Goal: Task Accomplishment & Management: Complete application form

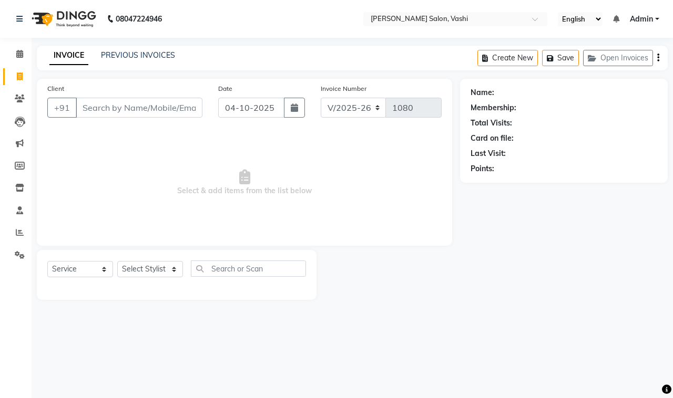
select select "695"
select select "service"
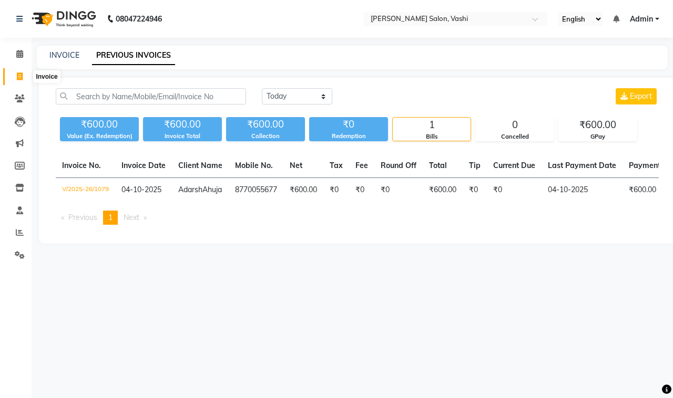
click at [19, 76] on icon at bounding box center [20, 77] width 6 height 8
select select "695"
select select "service"
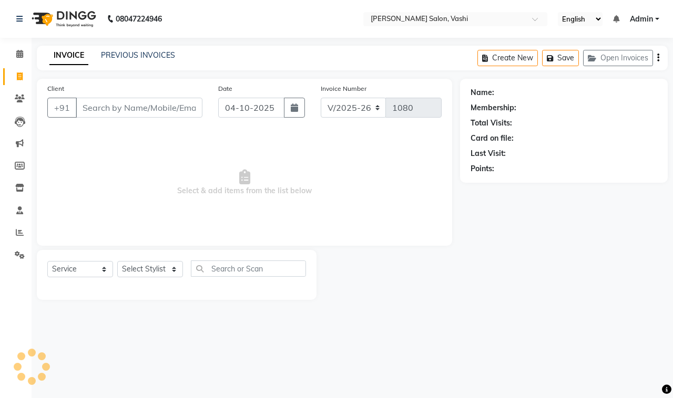
click at [160, 61] on div "INVOICE PREVIOUS INVOICES" at bounding box center [112, 56] width 151 height 12
click at [161, 56] on link "PREVIOUS INVOICES" at bounding box center [138, 54] width 74 height 9
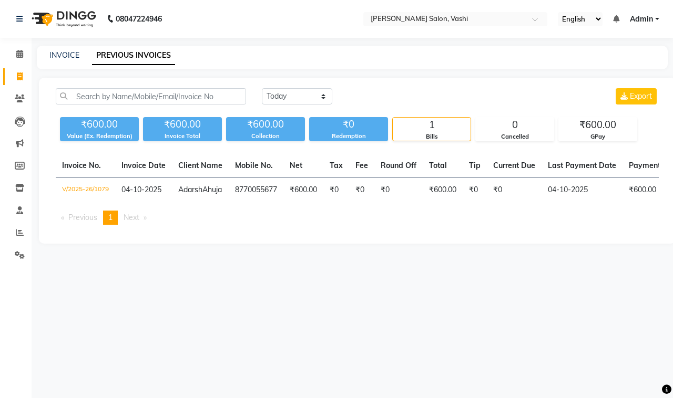
click at [161, 56] on link "PREVIOUS INVOICES" at bounding box center [133, 55] width 83 height 19
click at [16, 95] on icon at bounding box center [20, 99] width 10 height 8
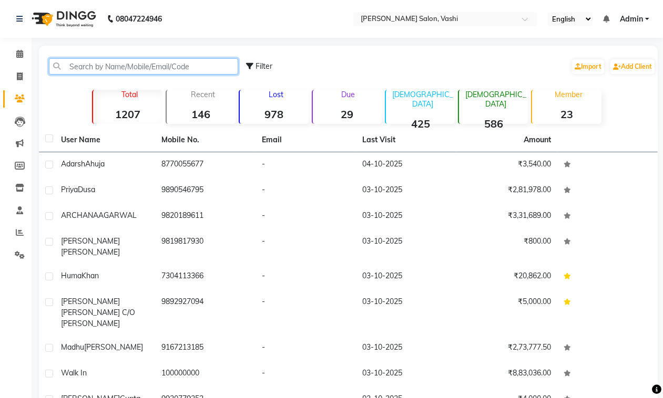
click at [141, 73] on input "text" at bounding box center [143, 66] width 189 height 16
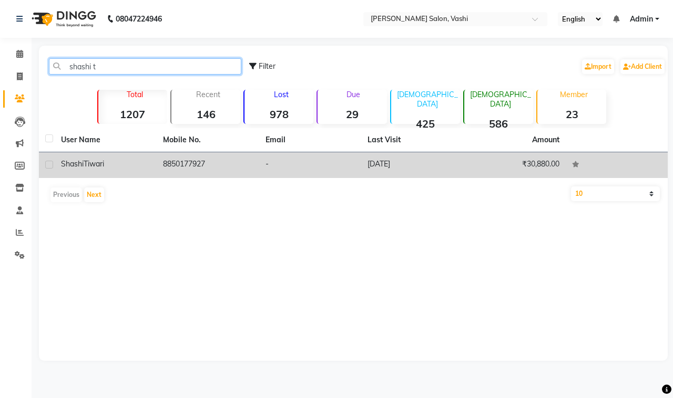
type input "shashi t"
click at [150, 159] on div "Shashi Tiwari" at bounding box center [105, 164] width 89 height 11
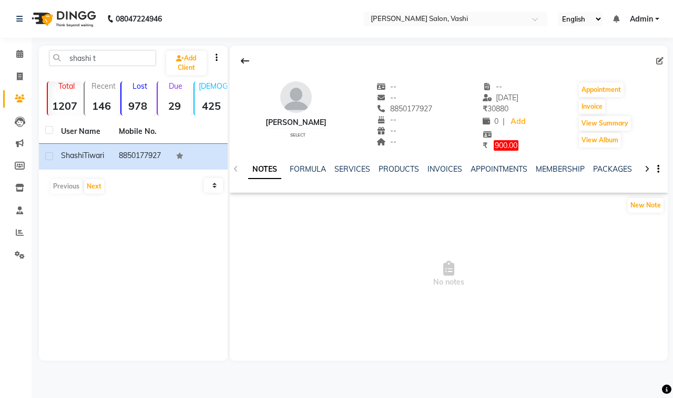
click at [499, 141] on span "900.00" at bounding box center [505, 145] width 25 height 11
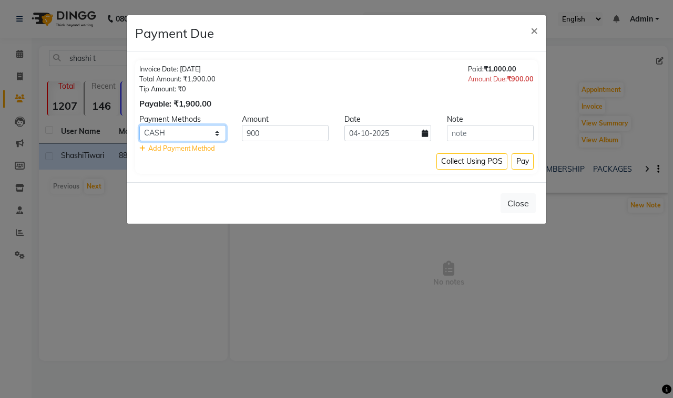
click at [205, 137] on select "GPay CUSTOM CARD CASH" at bounding box center [182, 133] width 87 height 16
select select "5"
click at [139, 125] on select "GPay CUSTOM CARD CASH" at bounding box center [182, 133] width 87 height 16
click at [523, 160] on button "Pay" at bounding box center [522, 161] width 22 height 16
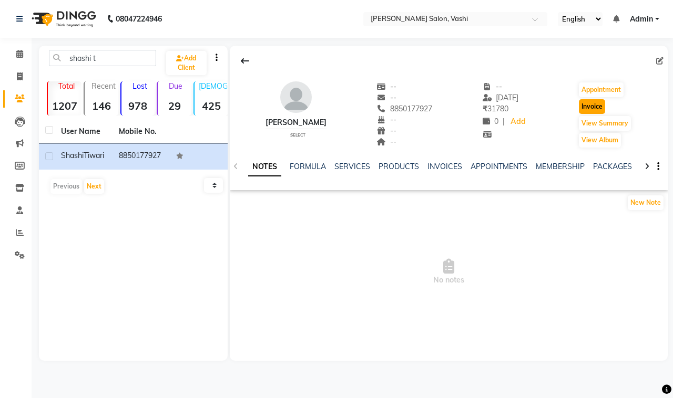
click at [598, 108] on button "Invoice" at bounding box center [591, 106] width 26 height 15
select select "695"
select select "service"
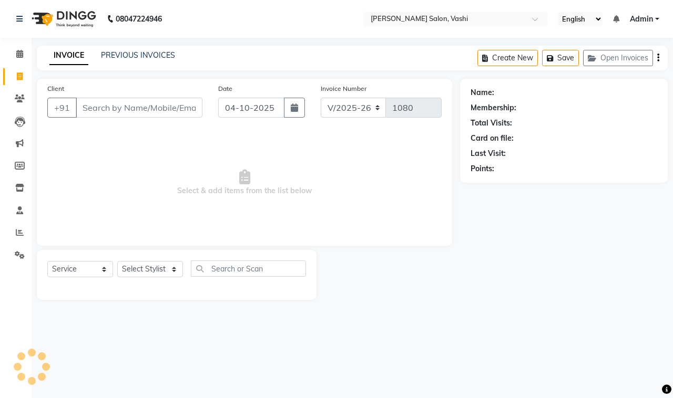
type input "8850177927"
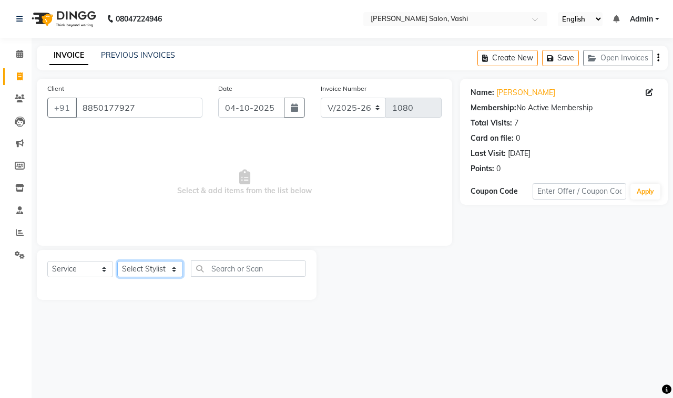
click at [139, 272] on select "Select Stylist DC Dipika Freelancer Hasan Rehan Salmani Vinith Zoya Shaikh" at bounding box center [150, 269] width 66 height 16
select select "10481"
click at [117, 261] on select "Select Stylist DC Dipika Freelancer Hasan Rehan Salmani Vinith Zoya Shaikh" at bounding box center [150, 269] width 66 height 16
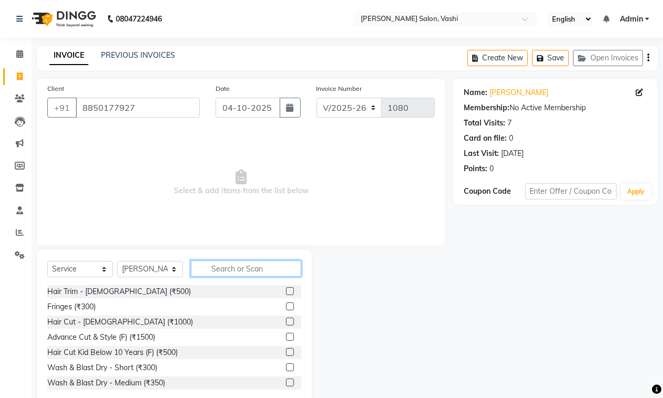
click at [211, 263] on input "text" at bounding box center [246, 269] width 110 height 16
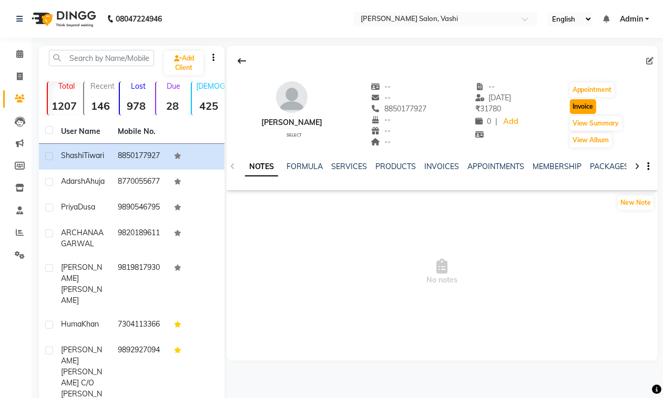
click at [584, 107] on button "Invoice" at bounding box center [583, 106] width 26 height 15
select select "695"
select select "service"
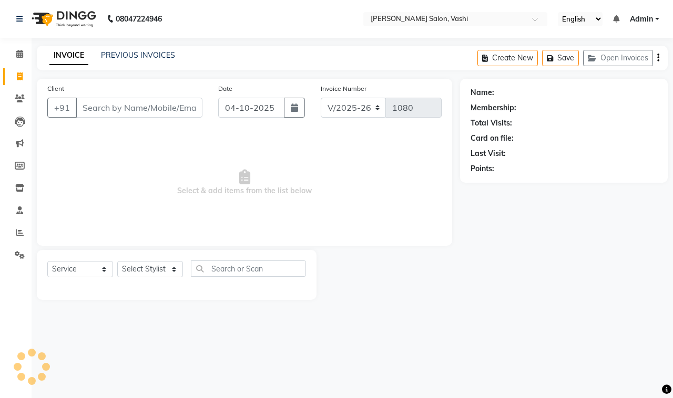
type input "8850177927"
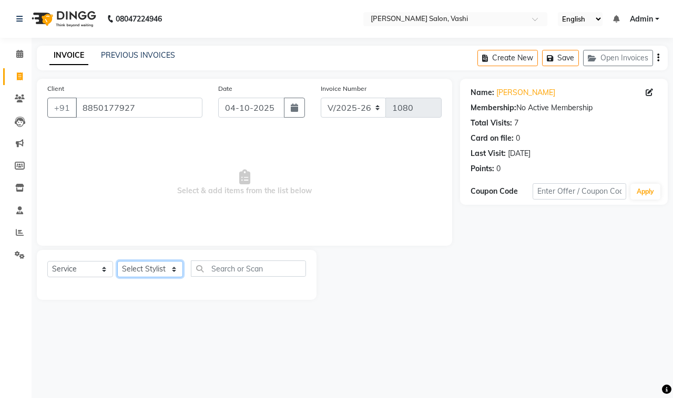
click at [132, 266] on select "Select Stylist DC Dipika Freelancer Hasan Rehan Salmani Vinith Zoya Shaikh" at bounding box center [150, 269] width 66 height 16
select select "10481"
click at [117, 261] on select "Select Stylist DC Dipika Freelancer Hasan Rehan Salmani Vinith Zoya Shaikh" at bounding box center [150, 269] width 66 height 16
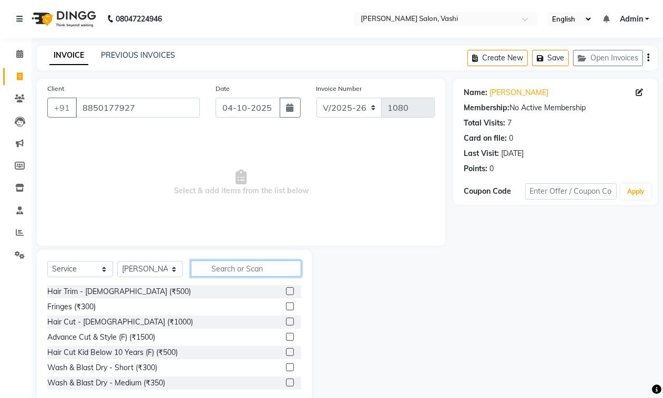
click at [211, 261] on input "text" at bounding box center [246, 269] width 110 height 16
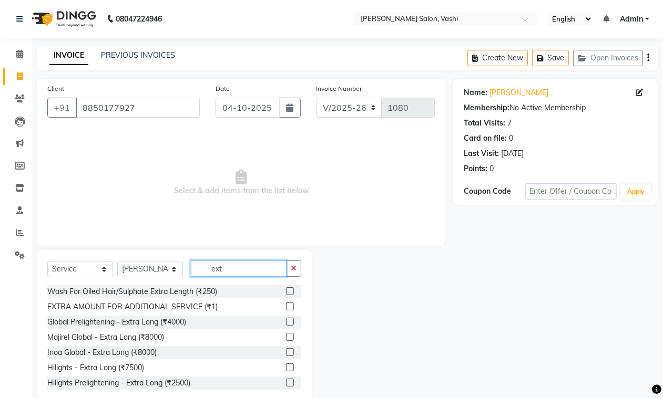
type input "ext"
click at [286, 307] on label at bounding box center [290, 307] width 8 height 8
click at [286, 307] on input "checkbox" at bounding box center [289, 307] width 7 height 7
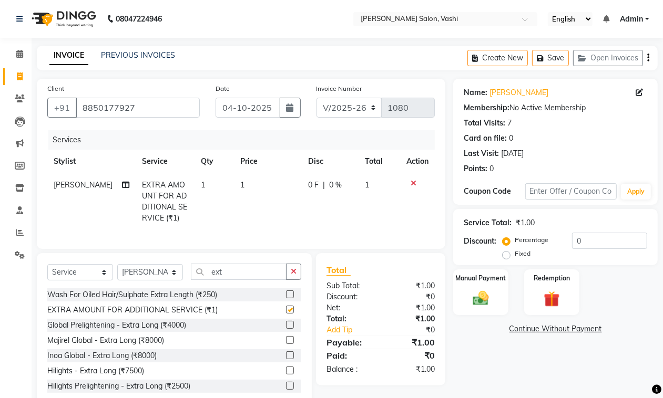
checkbox input "false"
click at [242, 196] on td "1" at bounding box center [268, 201] width 68 height 57
select select "10481"
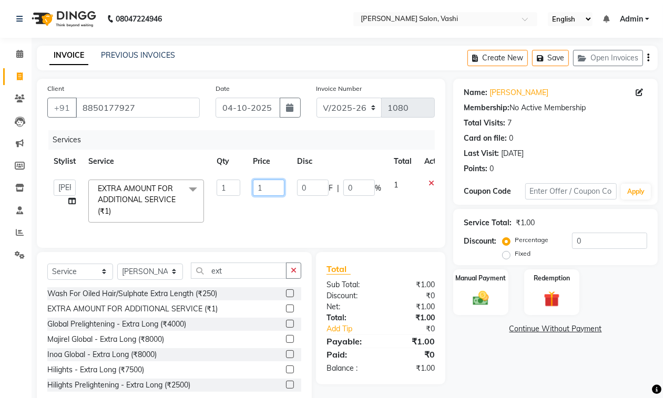
click at [269, 194] on input "1" at bounding box center [269, 188] width 32 height 16
type input "2600"
click at [283, 208] on td "2600" at bounding box center [268, 201] width 44 height 56
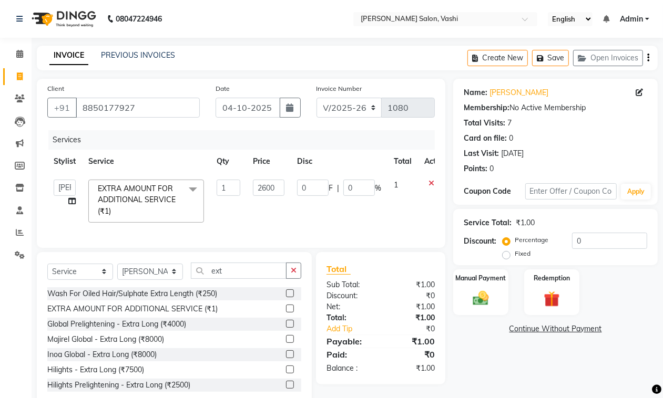
select select "10481"
click at [283, 208] on td "2600" at bounding box center [268, 201] width 44 height 56
click at [257, 212] on td "2600" at bounding box center [268, 201] width 44 height 56
click at [257, 213] on td "2600" at bounding box center [268, 201] width 44 height 56
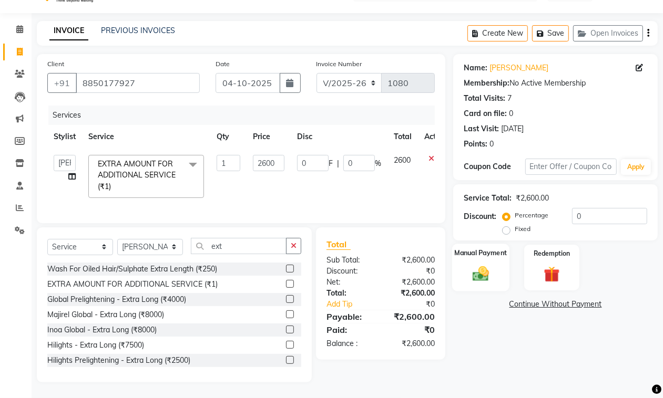
click at [488, 264] on img at bounding box center [480, 273] width 26 height 19
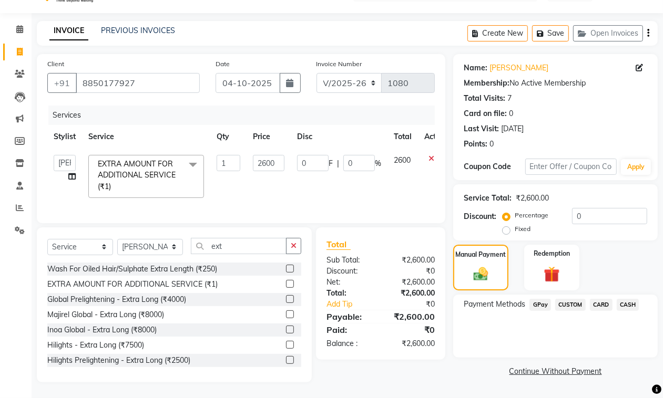
click at [626, 299] on span "CASH" at bounding box center [627, 305] width 23 height 12
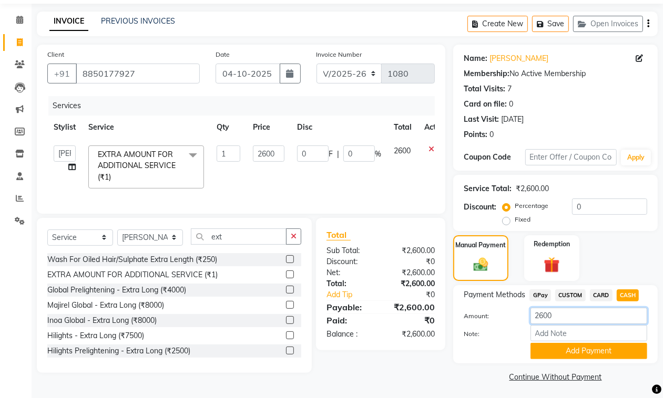
click at [565, 322] on input "2600" at bounding box center [588, 316] width 117 height 16
type input "1500"
click at [605, 358] on div "Payment Methods GPay CUSTOM CARD CASH Amount: 1500 Note: Add Payment" at bounding box center [555, 324] width 204 height 78
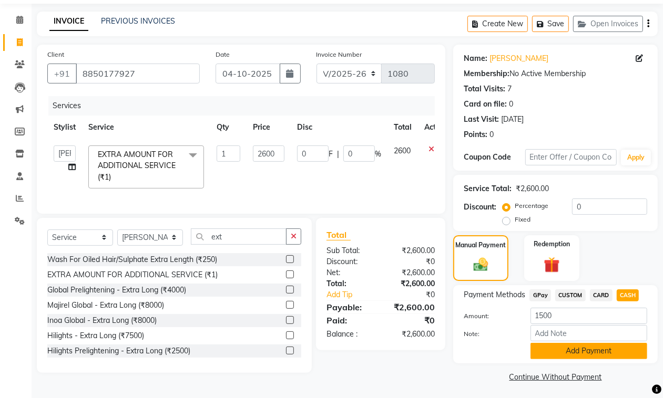
click at [605, 353] on button "Add Payment" at bounding box center [588, 351] width 117 height 16
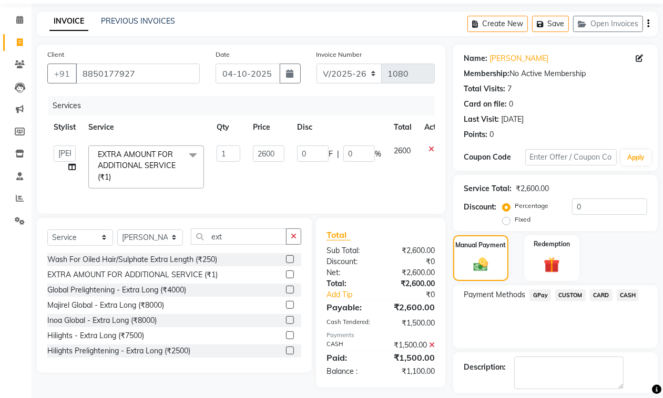
click at [542, 298] on span "GPay" at bounding box center [540, 296] width 22 height 12
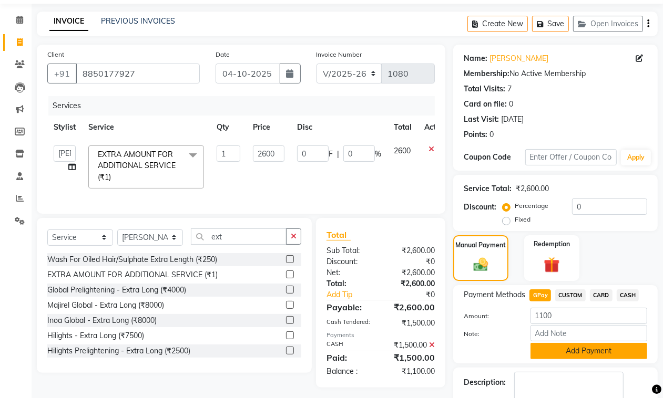
click at [568, 347] on button "Add Payment" at bounding box center [588, 351] width 117 height 16
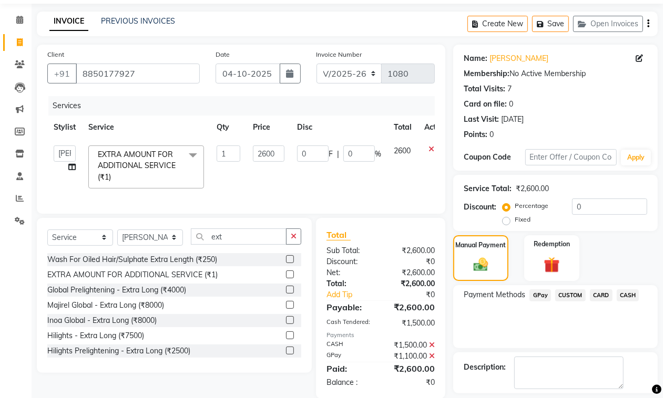
scroll to position [80, 0]
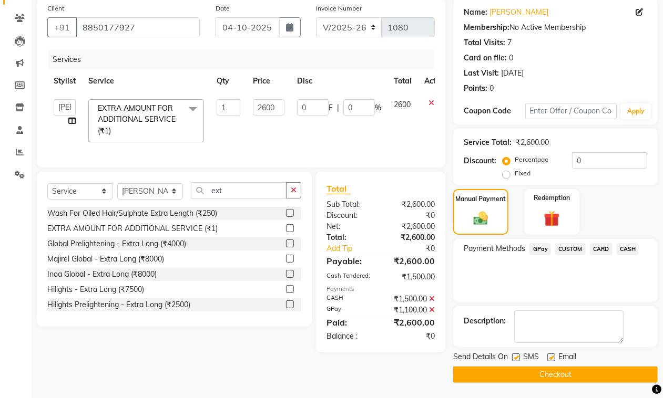
click at [552, 360] on label at bounding box center [551, 358] width 8 height 8
click at [552, 360] on input "checkbox" at bounding box center [550, 358] width 7 height 7
checkbox input "false"
click at [519, 358] on label at bounding box center [516, 358] width 8 height 8
click at [519, 358] on input "checkbox" at bounding box center [515, 358] width 7 height 7
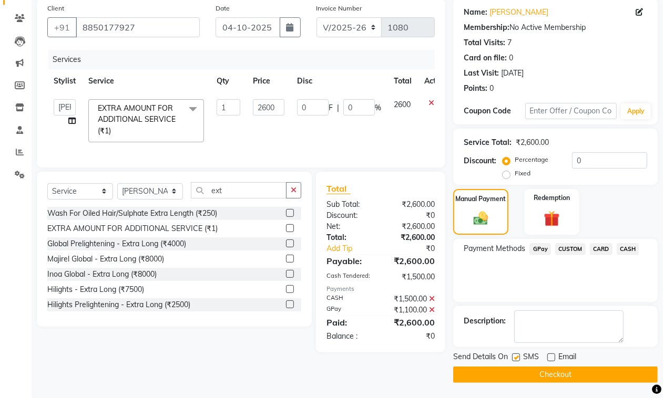
checkbox input "false"
drag, startPoint x: 526, startPoint y: 371, endPoint x: 538, endPoint y: 375, distance: 12.1
click at [529, 375] on button "Checkout" at bounding box center [555, 375] width 204 height 16
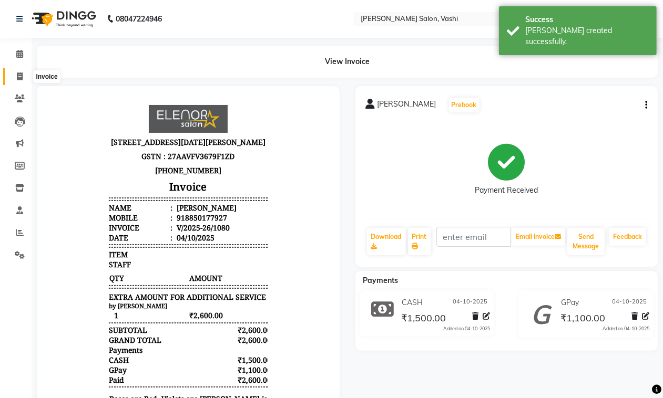
click at [19, 78] on icon at bounding box center [20, 77] width 6 height 8
select select "695"
select select "service"
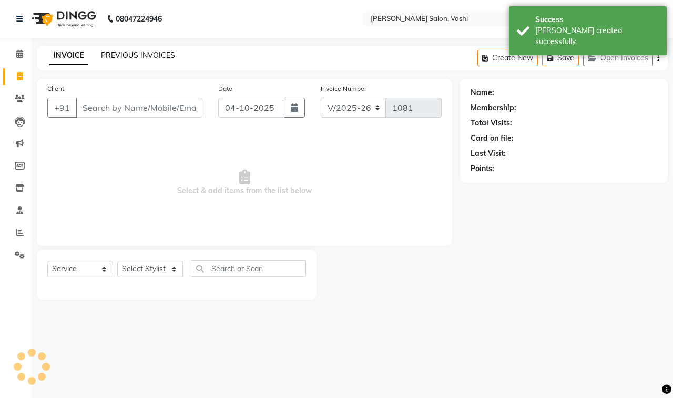
click at [142, 51] on link "PREVIOUS INVOICES" at bounding box center [138, 54] width 74 height 9
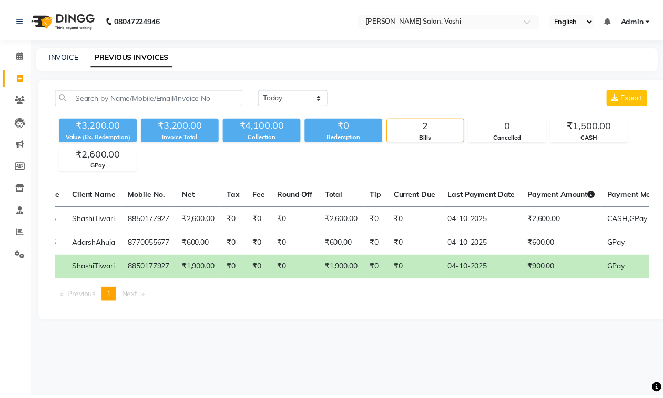
scroll to position [0, 158]
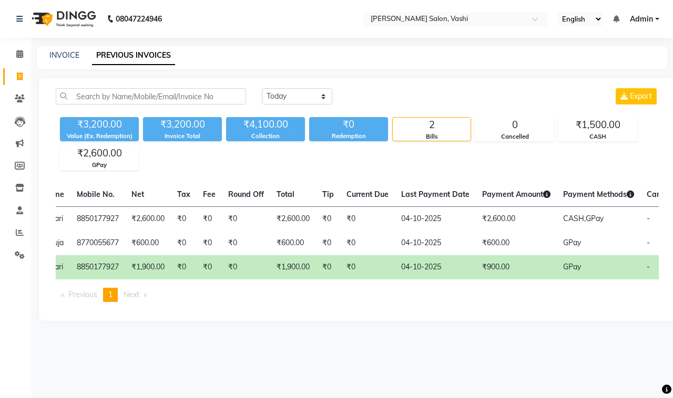
click at [22, 69] on link "Invoice" at bounding box center [15, 76] width 25 height 17
select select "service"
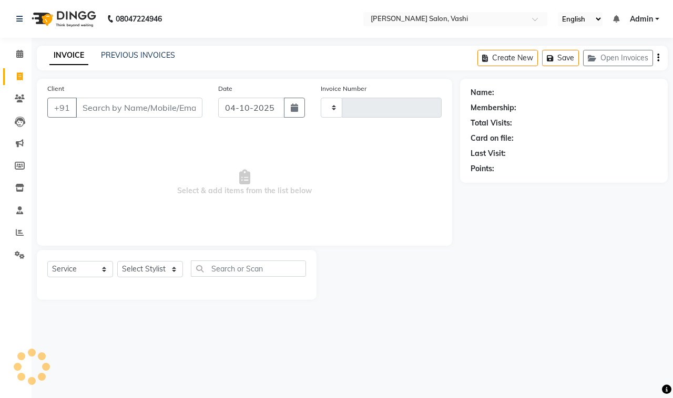
type input "1081"
select select "695"
click at [128, 53] on link "PREVIOUS INVOICES" at bounding box center [138, 54] width 74 height 9
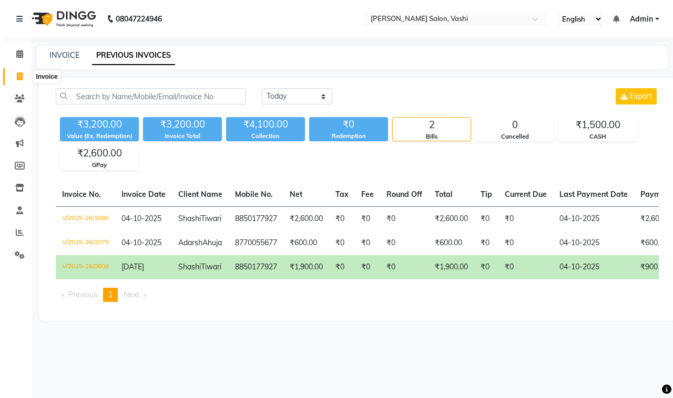
click at [19, 74] on icon at bounding box center [20, 77] width 6 height 8
select select "695"
select select "service"
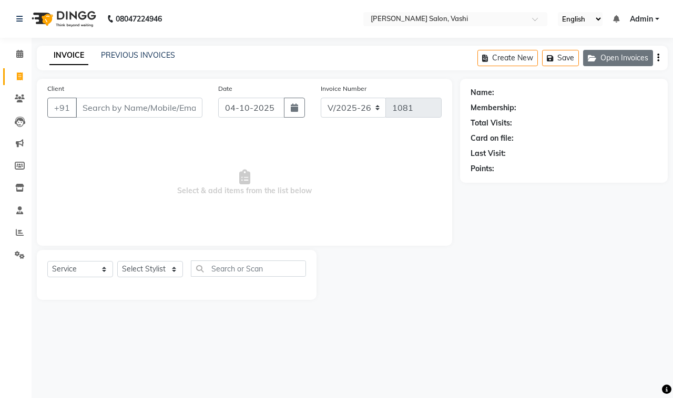
click at [604, 63] on button "Open Invoices" at bounding box center [618, 58] width 70 height 16
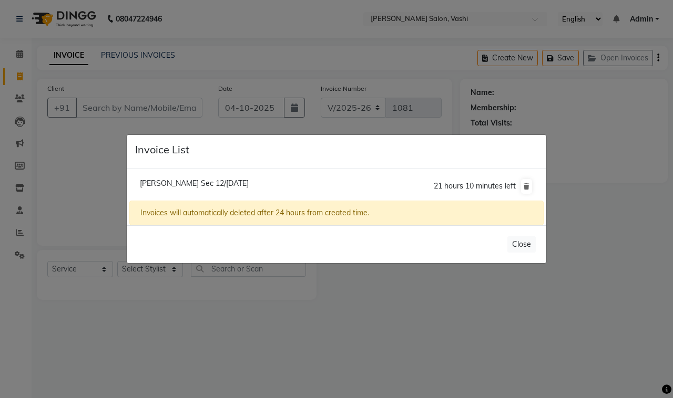
click at [182, 190] on li "Shalini Sec 12/04 October 2025 21 hours 10 minutes left" at bounding box center [336, 186] width 414 height 29
click at [185, 182] on span "Shalini Sec 12/04 October 2025" at bounding box center [194, 183] width 109 height 9
type input "7509207602"
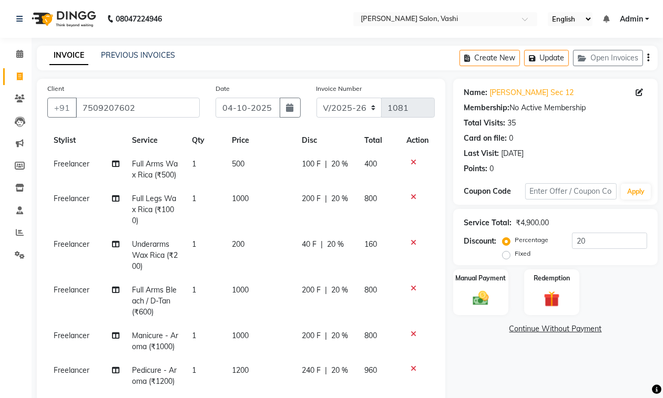
scroll to position [61, 0]
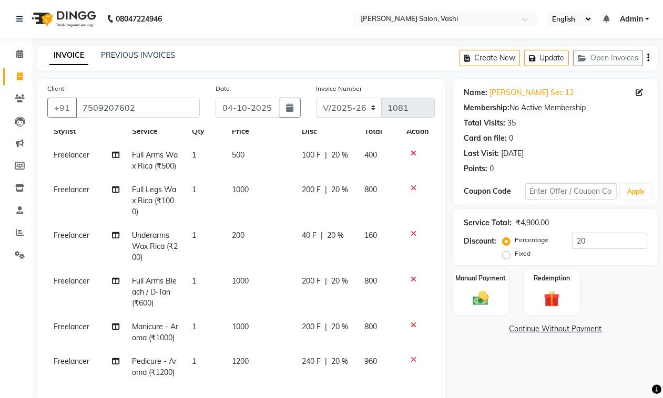
click at [410, 322] on icon at bounding box center [413, 325] width 6 height 7
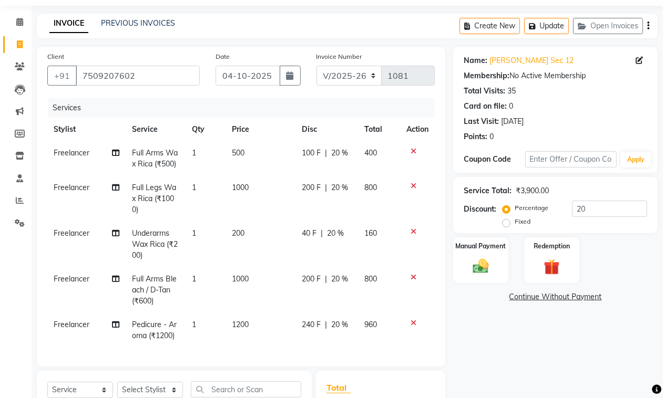
scroll to position [32, 0]
click at [492, 259] on img at bounding box center [480, 266] width 26 height 19
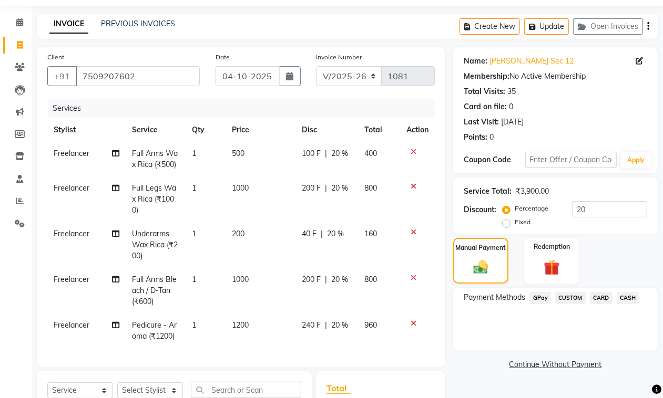
click at [542, 295] on span "GPay" at bounding box center [540, 298] width 22 height 12
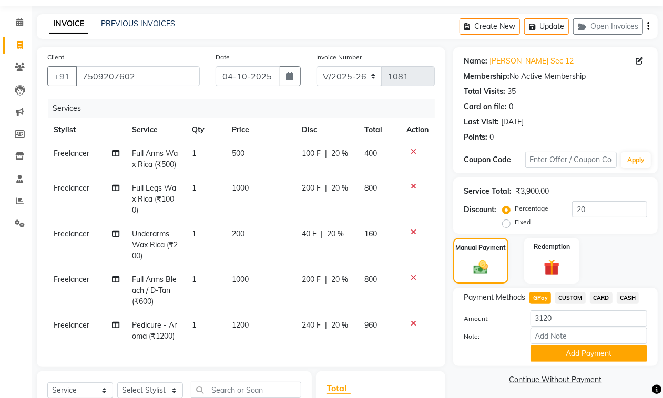
scroll to position [16, 0]
click at [209, 268] on td "1" at bounding box center [205, 291] width 40 height 46
select select "15375"
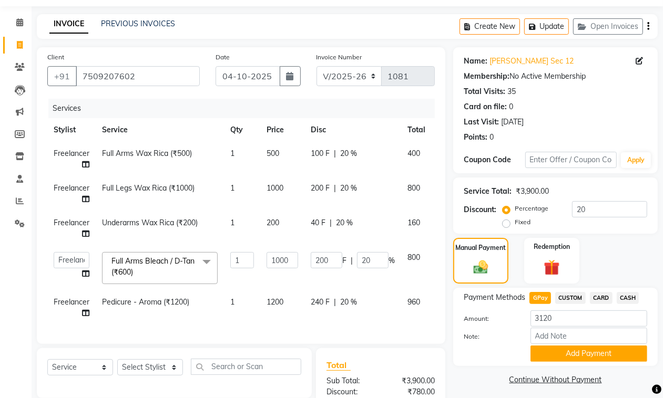
scroll to position [0, 0]
click at [326, 289] on td "200 F | 20 %" at bounding box center [352, 268] width 97 height 45
click at [226, 321] on td "1" at bounding box center [242, 308] width 36 height 35
select select "15375"
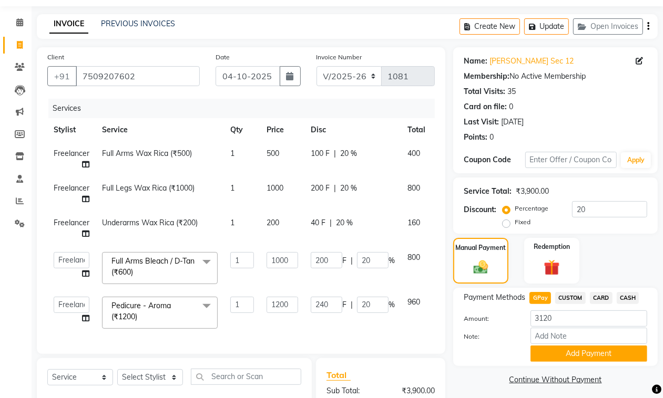
click at [255, 332] on td "1" at bounding box center [242, 313] width 36 height 45
drag, startPoint x: 322, startPoint y: 325, endPoint x: 108, endPoint y: 322, distance: 213.3
click at [318, 326] on td "240 F | 20 %" at bounding box center [352, 313] width 97 height 45
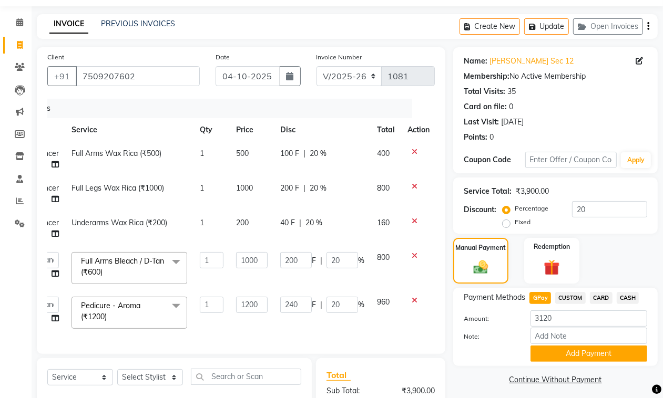
click at [415, 298] on icon at bounding box center [414, 300] width 6 height 7
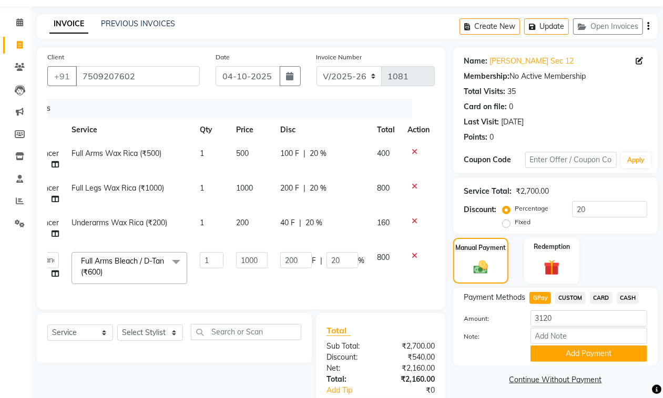
scroll to position [104, 0]
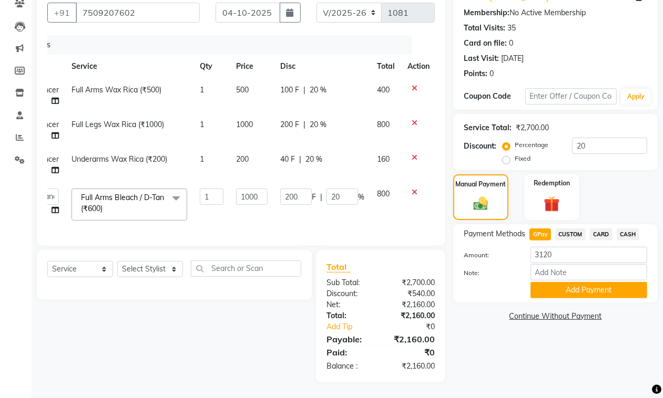
click at [536, 351] on div "Name: Shalini Sec 12 Membership: No Active Membership Total Visits: 35 Card on …" at bounding box center [559, 183] width 212 height 399
click at [558, 236] on div "Payment Methods GPay CUSTOM CARD CASH Amount: 3120 Note: Add Payment" at bounding box center [554, 264] width 183 height 70
click at [563, 264] on input "Note:" at bounding box center [588, 272] width 117 height 16
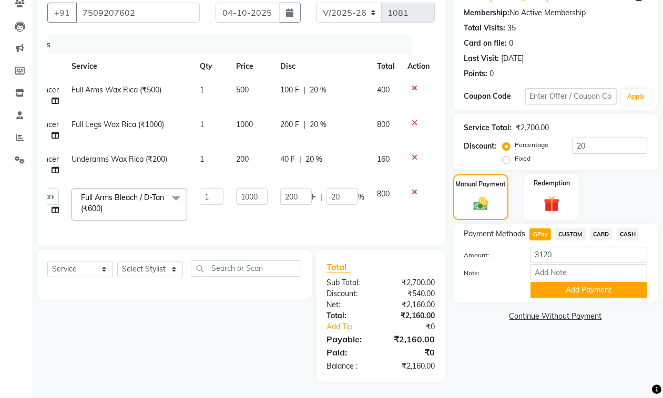
click at [572, 322] on div "Name: Shalini Sec 12 Membership: No Active Membership Total Visits: 35 Card on …" at bounding box center [559, 183] width 212 height 399
click at [578, 282] on button "Add Payment" at bounding box center [588, 290] width 117 height 16
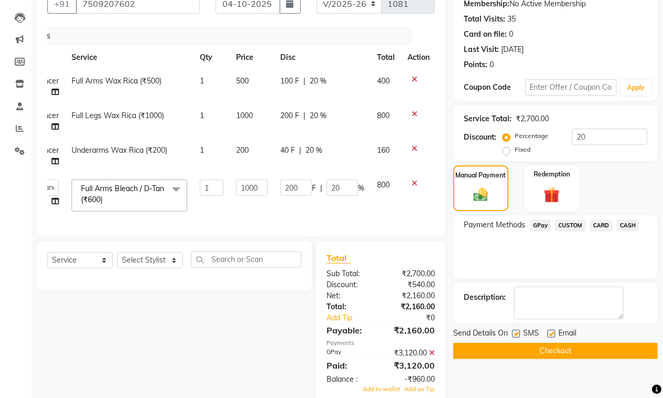
click at [519, 335] on label at bounding box center [516, 334] width 8 height 8
click at [519, 335] on input "checkbox" at bounding box center [515, 334] width 7 height 7
checkbox input "false"
click at [553, 337] on div "Email" at bounding box center [565, 334] width 37 height 13
click at [552, 337] on div at bounding box center [550, 335] width 7 height 11
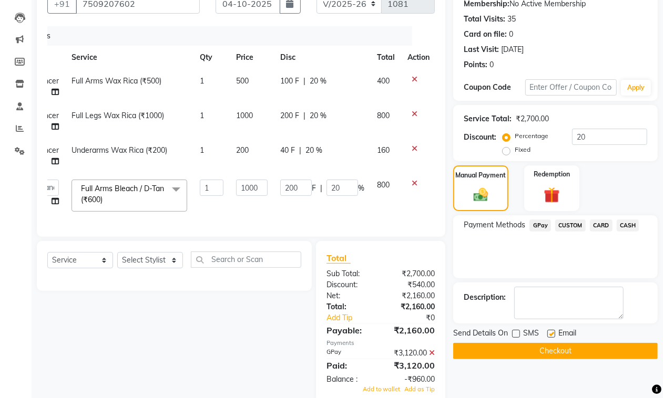
click at [552, 336] on label at bounding box center [551, 334] width 8 height 8
click at [552, 336] on input "checkbox" at bounding box center [550, 334] width 7 height 7
checkbox input "false"
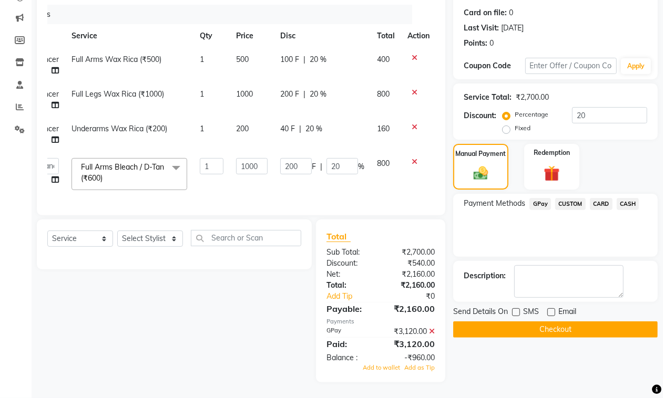
click at [429, 334] on icon at bounding box center [432, 331] width 6 height 7
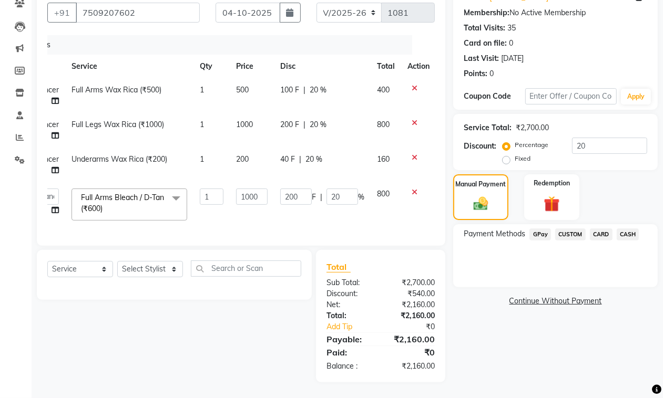
scroll to position [104, 0]
click at [543, 229] on span "GPay" at bounding box center [540, 235] width 22 height 12
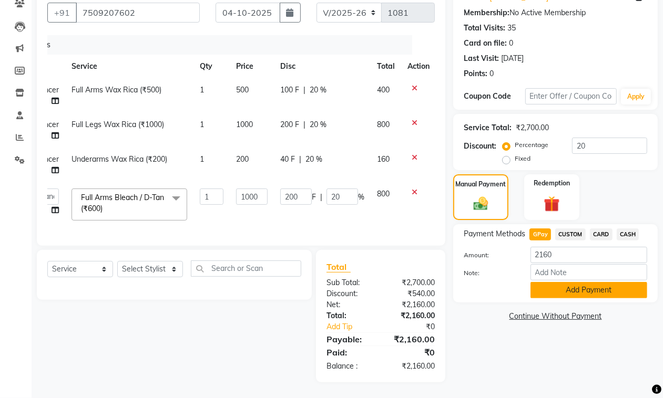
click at [570, 285] on button "Add Payment" at bounding box center [588, 290] width 117 height 16
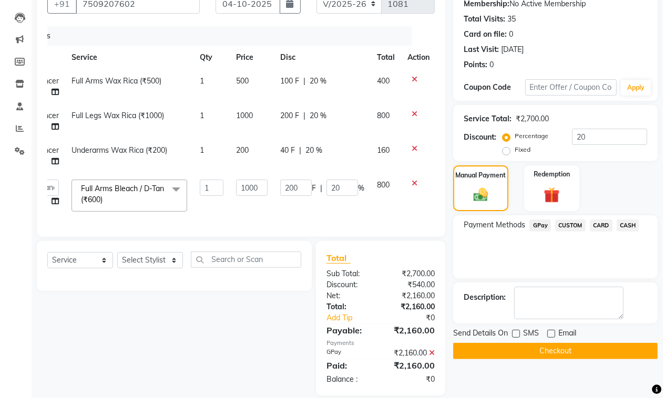
scroll to position [127, 0]
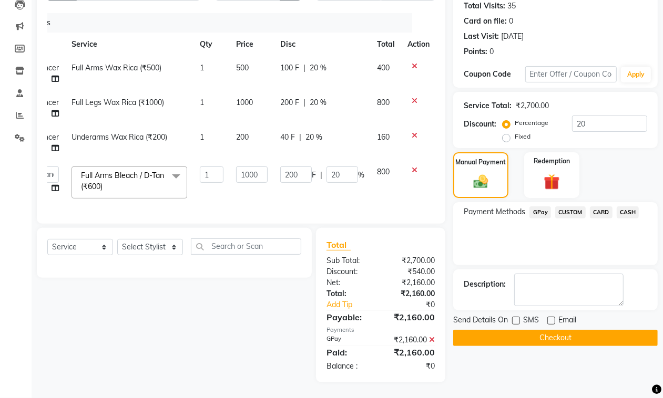
click at [545, 330] on button "Checkout" at bounding box center [555, 338] width 204 height 16
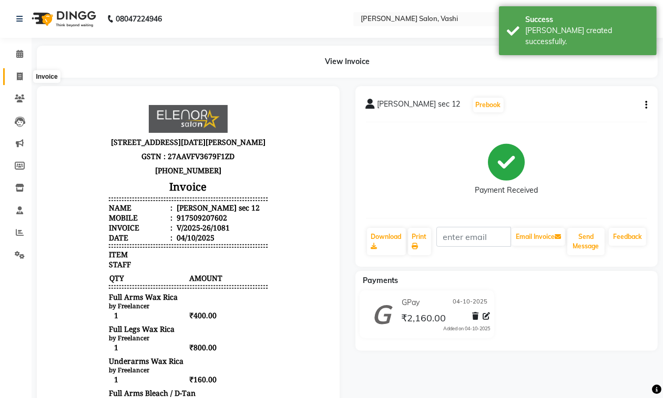
click at [16, 71] on span at bounding box center [20, 77] width 18 height 12
select select "695"
select select "service"
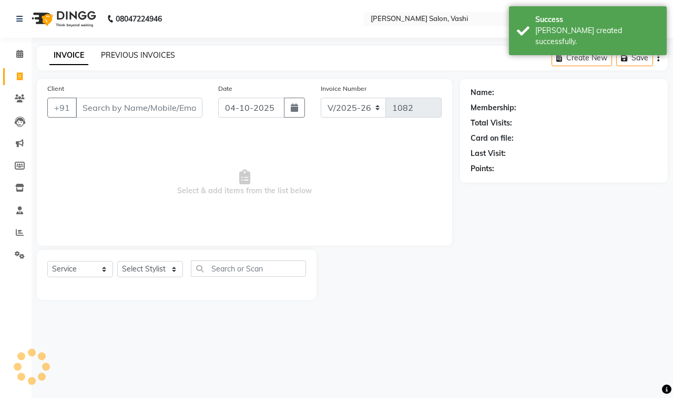
click at [142, 53] on link "PREVIOUS INVOICES" at bounding box center [138, 54] width 74 height 9
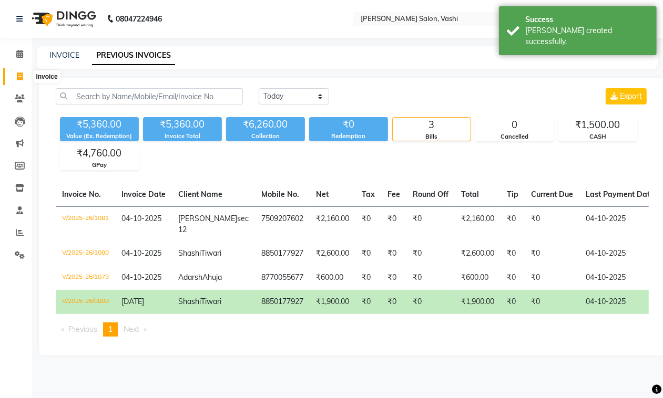
click at [16, 78] on span at bounding box center [20, 77] width 18 height 12
select select "service"
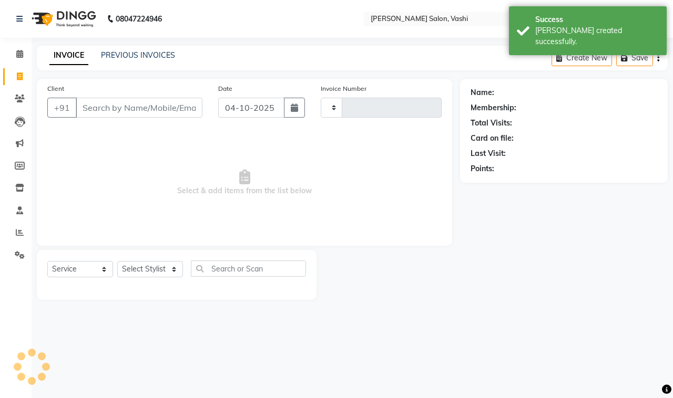
type input "1082"
select select "695"
click at [122, 56] on link "PREVIOUS INVOICES" at bounding box center [138, 54] width 74 height 9
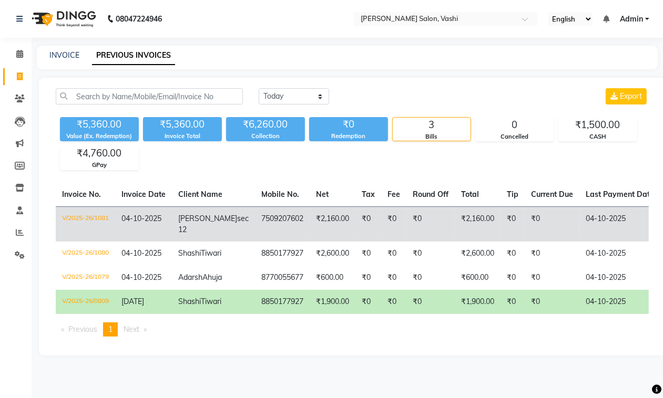
click at [322, 211] on td "₹2,160.00" at bounding box center [332, 223] width 46 height 35
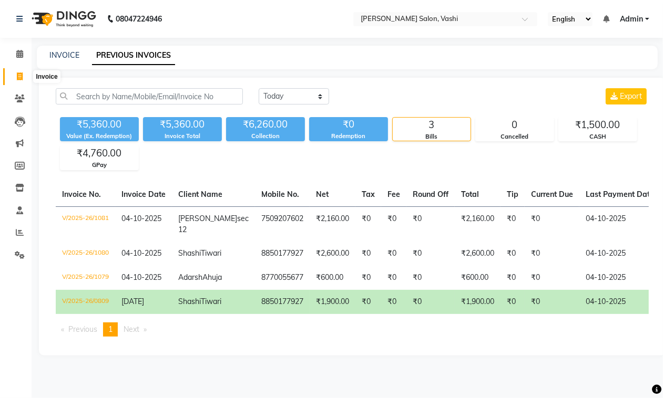
click at [18, 75] on icon at bounding box center [20, 77] width 6 height 8
select select "695"
select select "service"
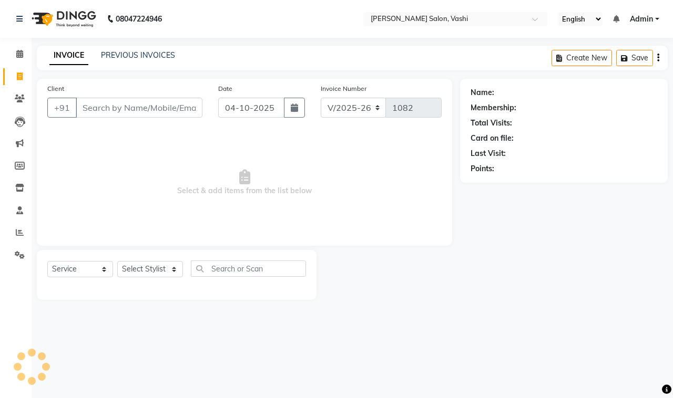
click at [130, 104] on input "Client" at bounding box center [139, 108] width 127 height 20
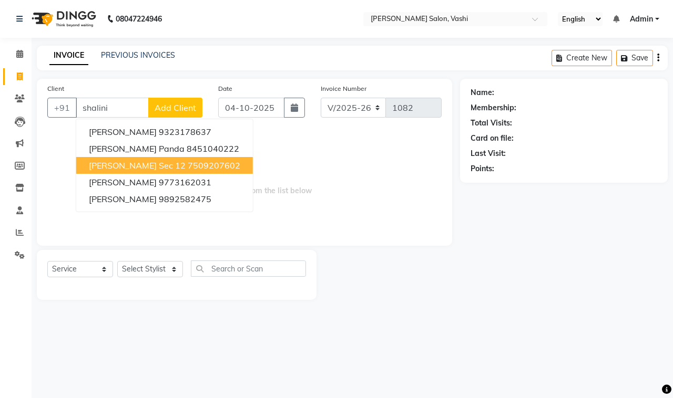
click at [188, 164] on ngb-highlight "7509207602" at bounding box center [214, 165] width 53 height 11
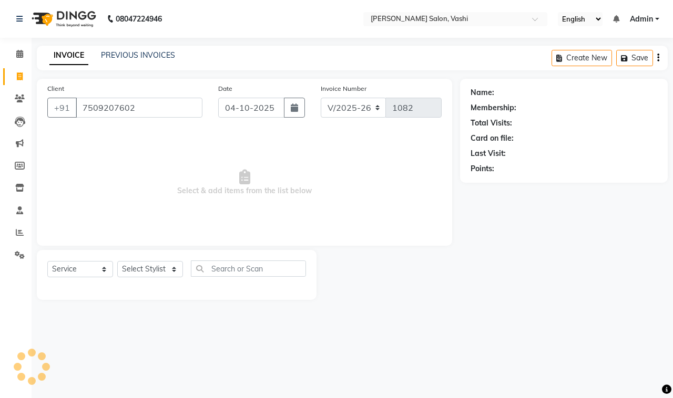
type input "7509207602"
click at [156, 271] on select "Select Stylist DC Dipika Freelancer Hasan Rehan Salmani Vinith Zoya Shaikh" at bounding box center [150, 269] width 66 height 16
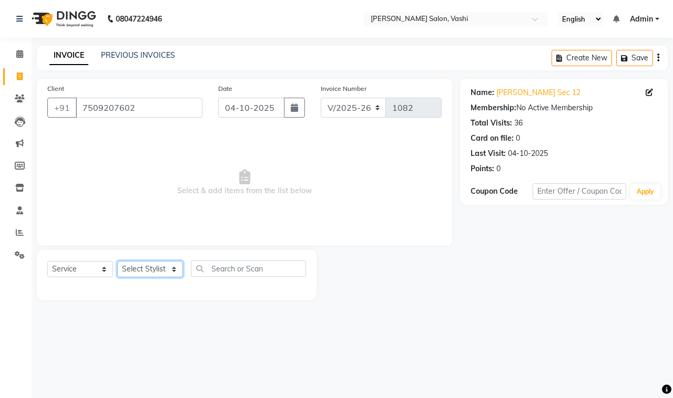
select select "15375"
click at [117, 261] on select "Select Stylist DC Dipika Freelancer Hasan Rehan Salmani Vinith Zoya Shaikh" at bounding box center [150, 269] width 66 height 16
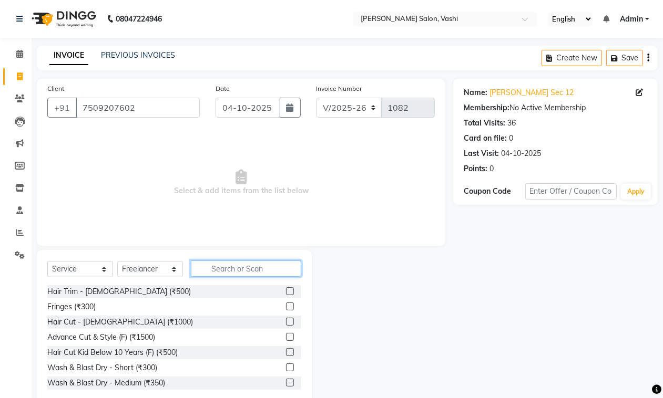
drag, startPoint x: 222, startPoint y: 274, endPoint x: 224, endPoint y: 263, distance: 11.7
click at [222, 271] on input "text" at bounding box center [246, 269] width 110 height 16
click at [224, 261] on input "text" at bounding box center [246, 269] width 110 height 16
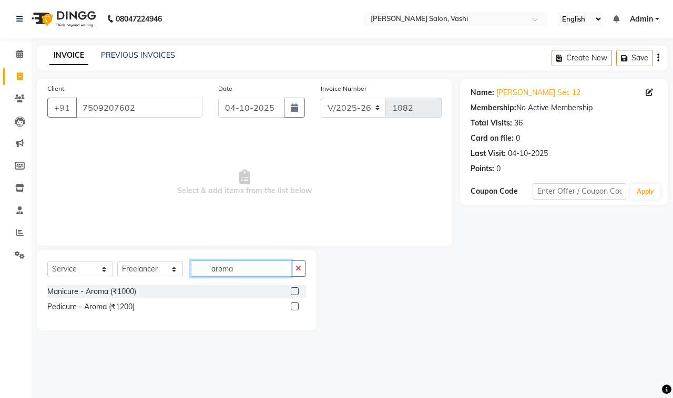
type input "aroma"
click at [299, 306] on div at bounding box center [298, 307] width 15 height 13
click at [296, 311] on div at bounding box center [294, 308] width 7 height 11
click at [296, 306] on label at bounding box center [295, 307] width 8 height 8
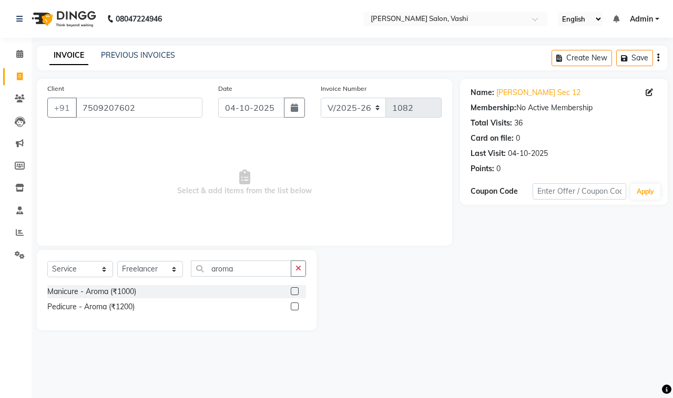
click at [296, 306] on input "checkbox" at bounding box center [294, 307] width 7 height 7
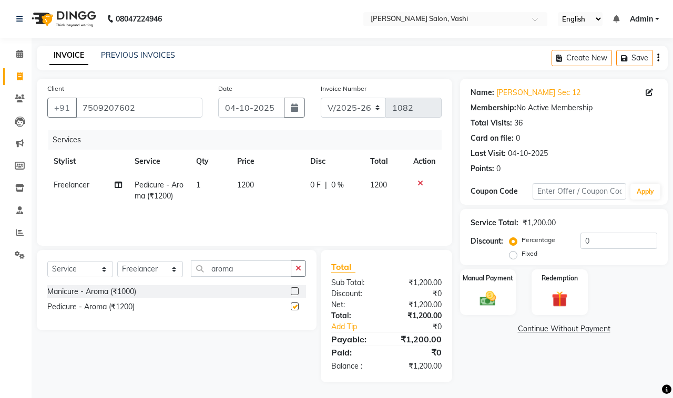
checkbox input "false"
click at [580, 247] on input "0" at bounding box center [618, 241] width 77 height 16
type input "20"
click at [502, 295] on div "Manual Payment" at bounding box center [488, 292] width 58 height 48
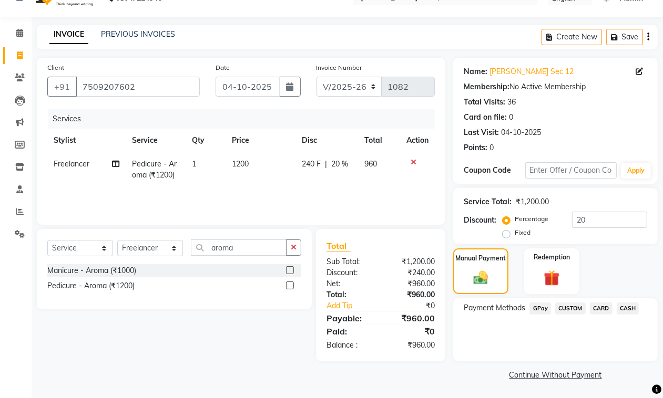
click at [166, 351] on div "Select Service Product Membership Package Voucher Prepaid Gift Card Select Styl…" at bounding box center [170, 295] width 283 height 132
click at [567, 368] on div "Name: Shalini Sec 12 Membership: No Active Membership Total Visits: 36 Card on …" at bounding box center [559, 220] width 212 height 325
click at [572, 377] on link "Continue Without Payment" at bounding box center [555, 375] width 200 height 11
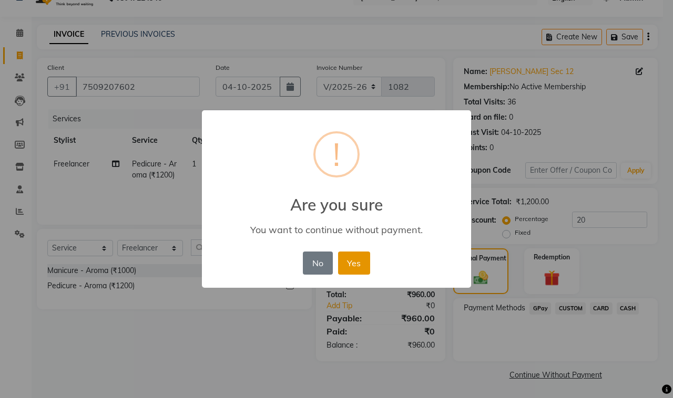
click at [363, 260] on button "Yes" at bounding box center [354, 263] width 32 height 23
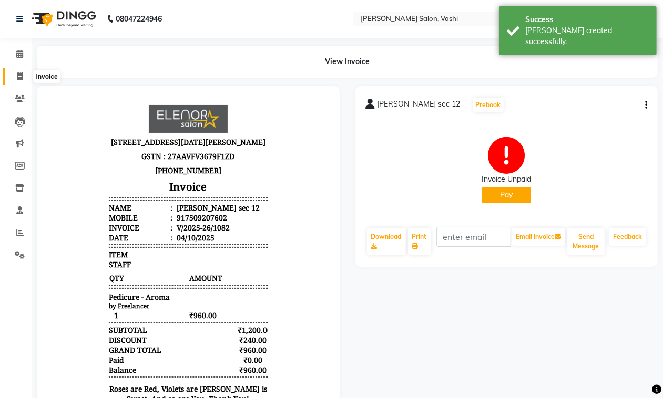
click at [17, 81] on span at bounding box center [20, 77] width 18 height 12
select select "695"
select select "service"
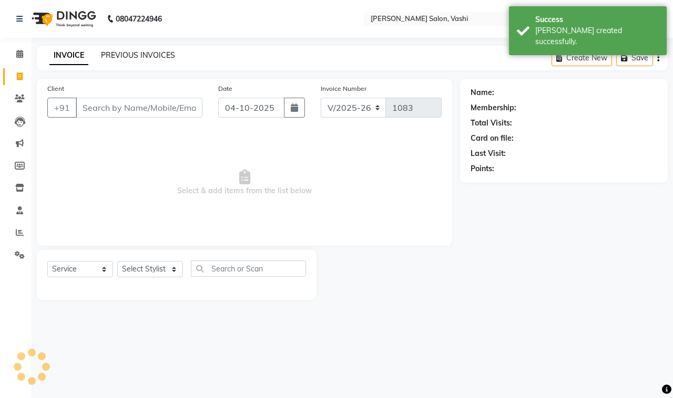
click at [122, 50] on link "PREVIOUS INVOICES" at bounding box center [138, 54] width 74 height 9
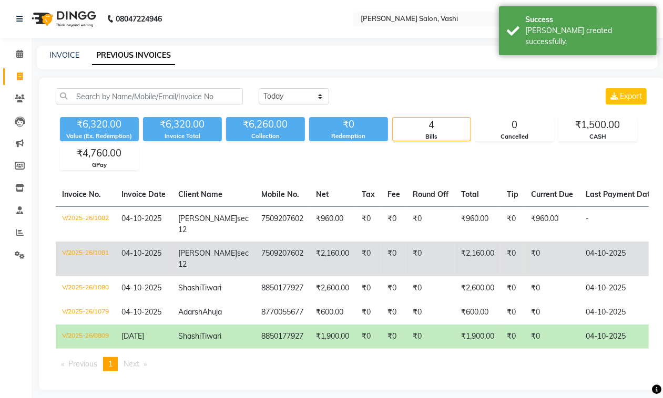
click at [309, 251] on td "₹2,160.00" at bounding box center [332, 259] width 46 height 35
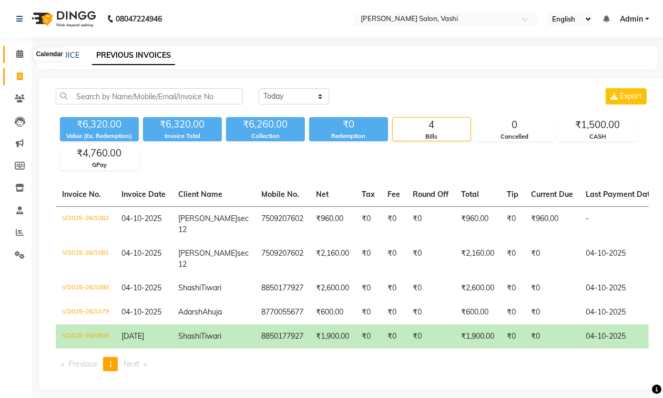
click at [20, 50] on icon at bounding box center [19, 54] width 7 height 8
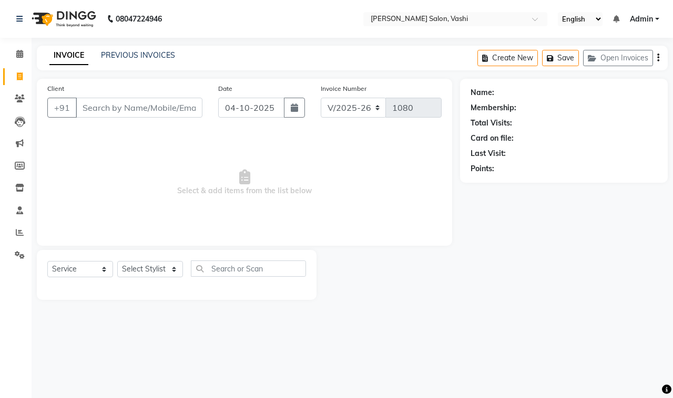
select select "695"
select select "service"
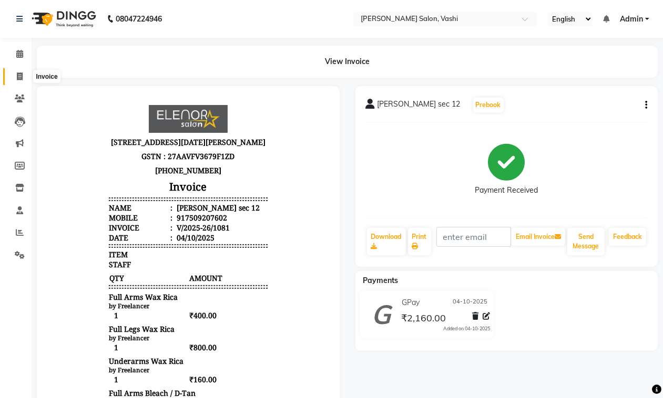
click at [22, 79] on icon at bounding box center [20, 77] width 6 height 8
select select "695"
select select "service"
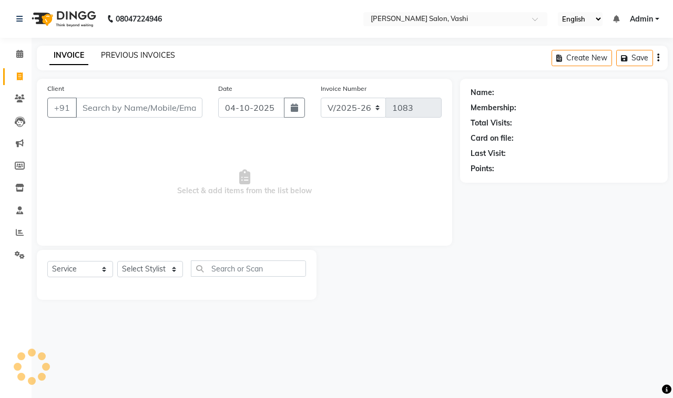
click at [130, 55] on link "PREVIOUS INVOICES" at bounding box center [138, 54] width 74 height 9
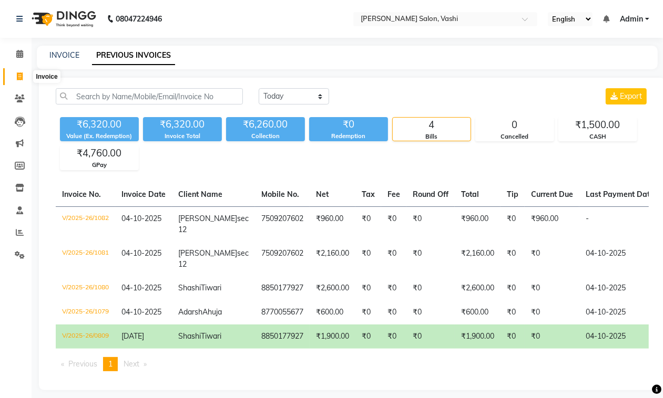
click at [19, 74] on icon at bounding box center [20, 77] width 6 height 8
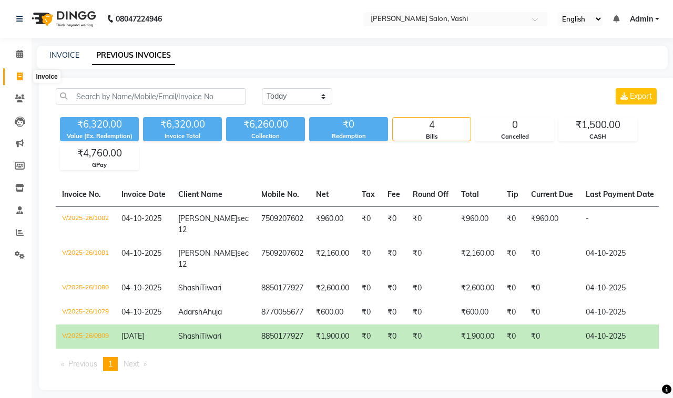
select select "695"
select select "service"
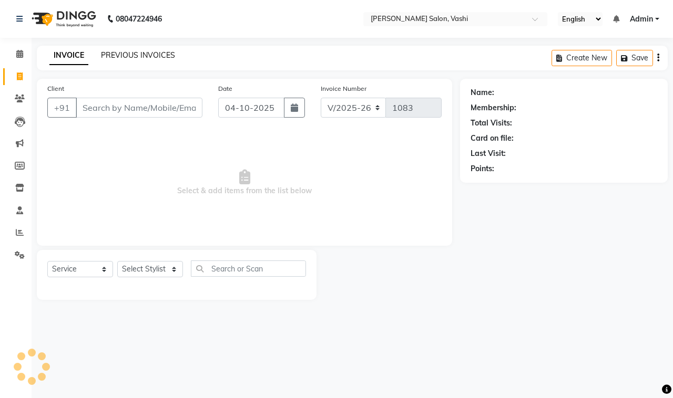
drag, startPoint x: 19, startPoint y: 74, endPoint x: 128, endPoint y: 54, distance: 110.1
click at [128, 54] on link "PREVIOUS INVOICES" at bounding box center [138, 54] width 74 height 9
